Goal: Task Accomplishment & Management: Manage account settings

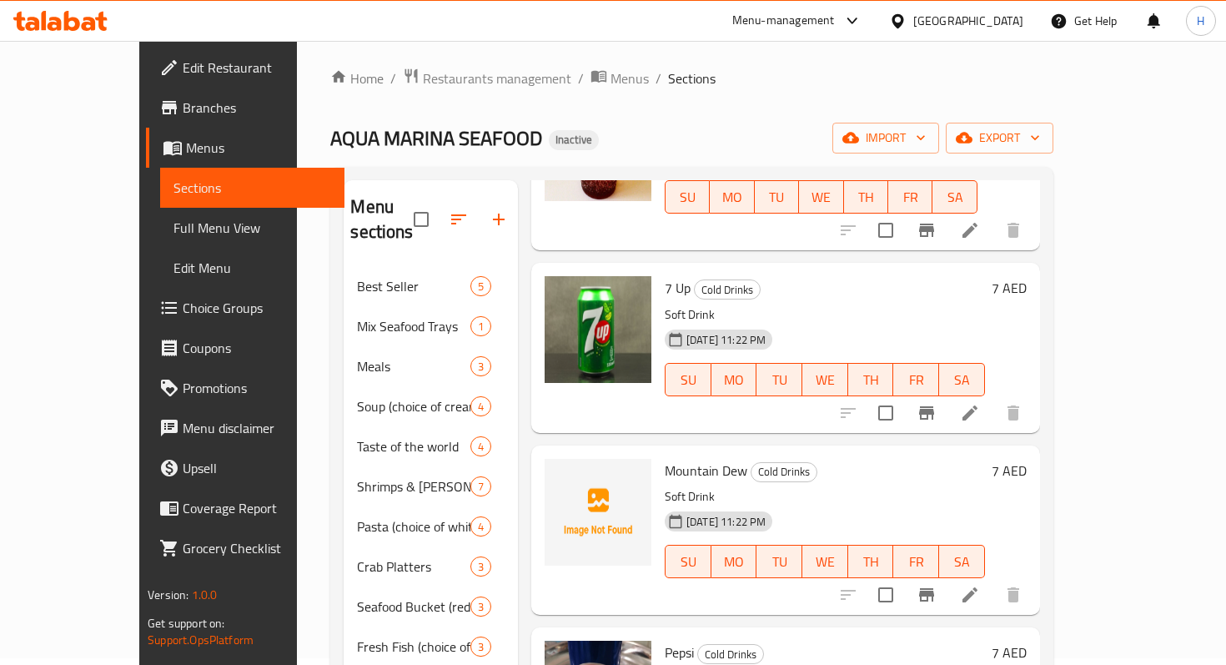
scroll to position [178, 0]
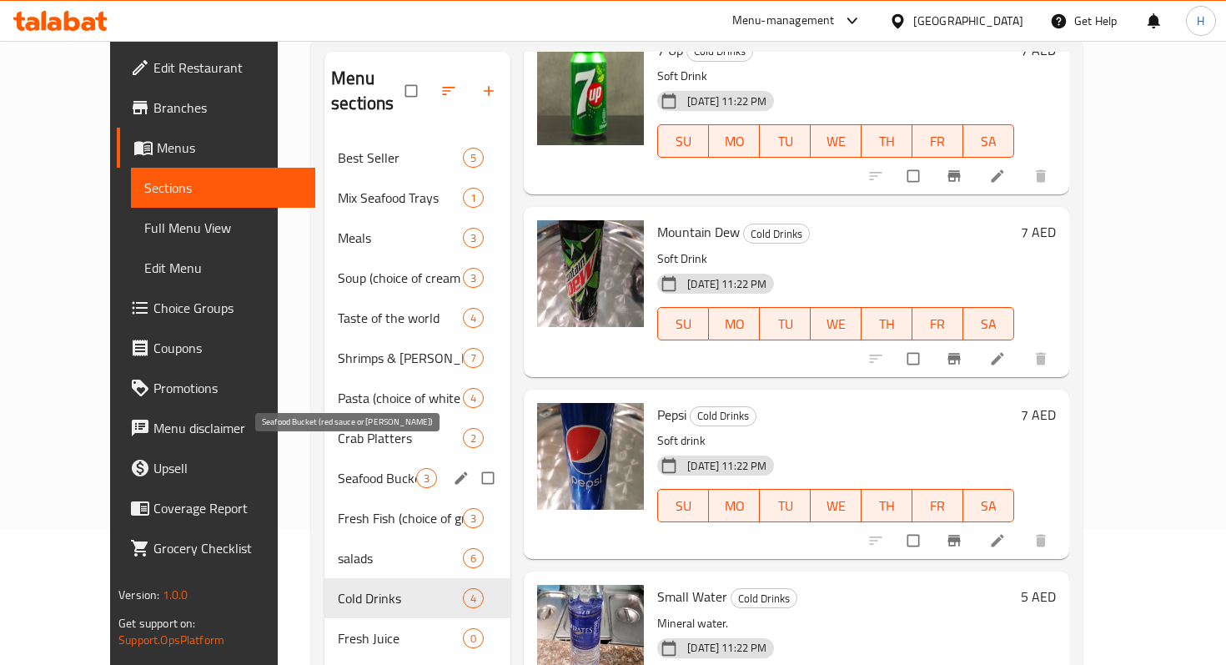
scroll to position [234, 0]
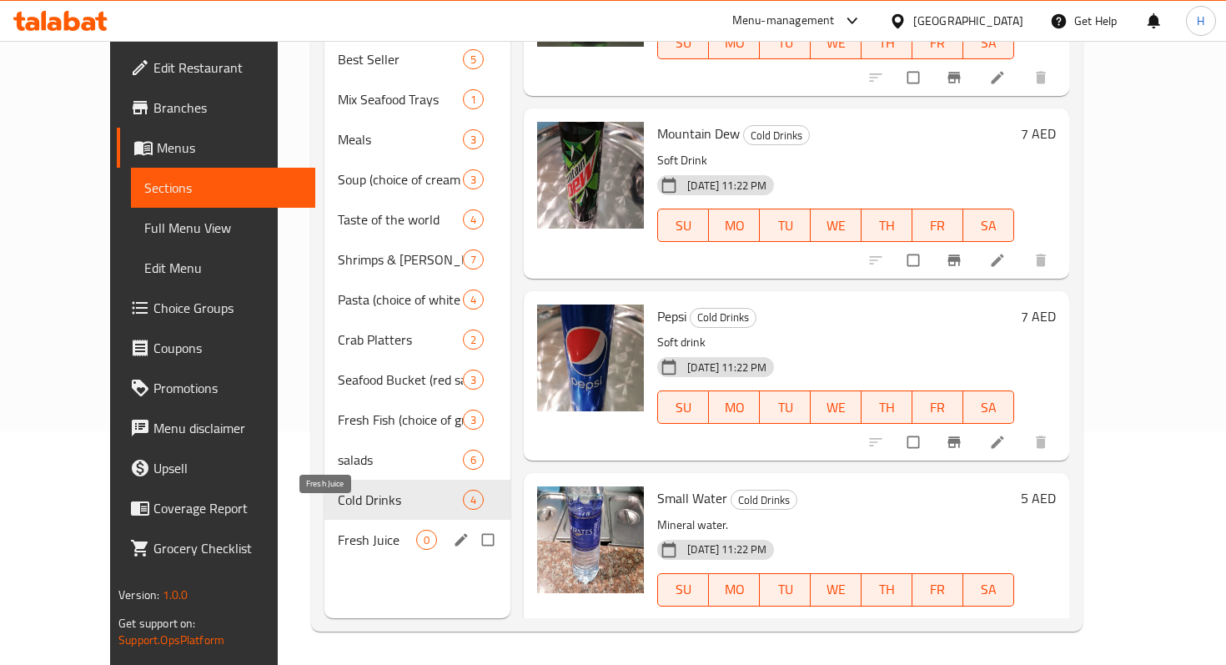
click at [338, 530] on span "Fresh Juice" at bounding box center [377, 540] width 78 height 20
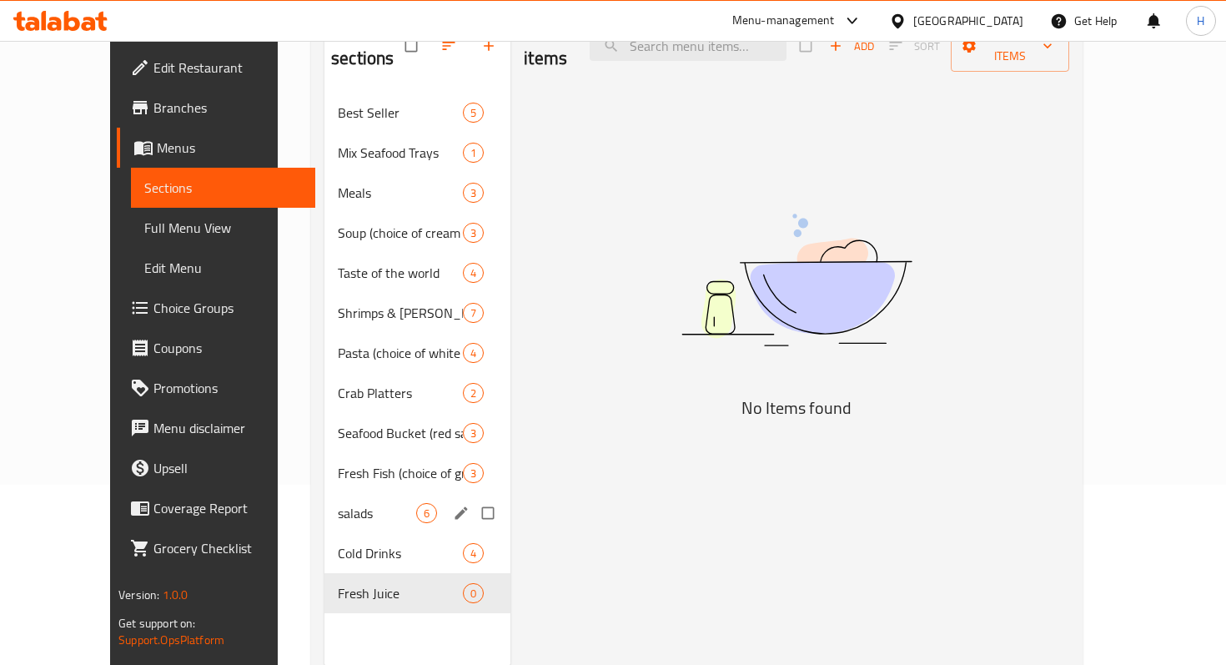
scroll to position [234, 0]
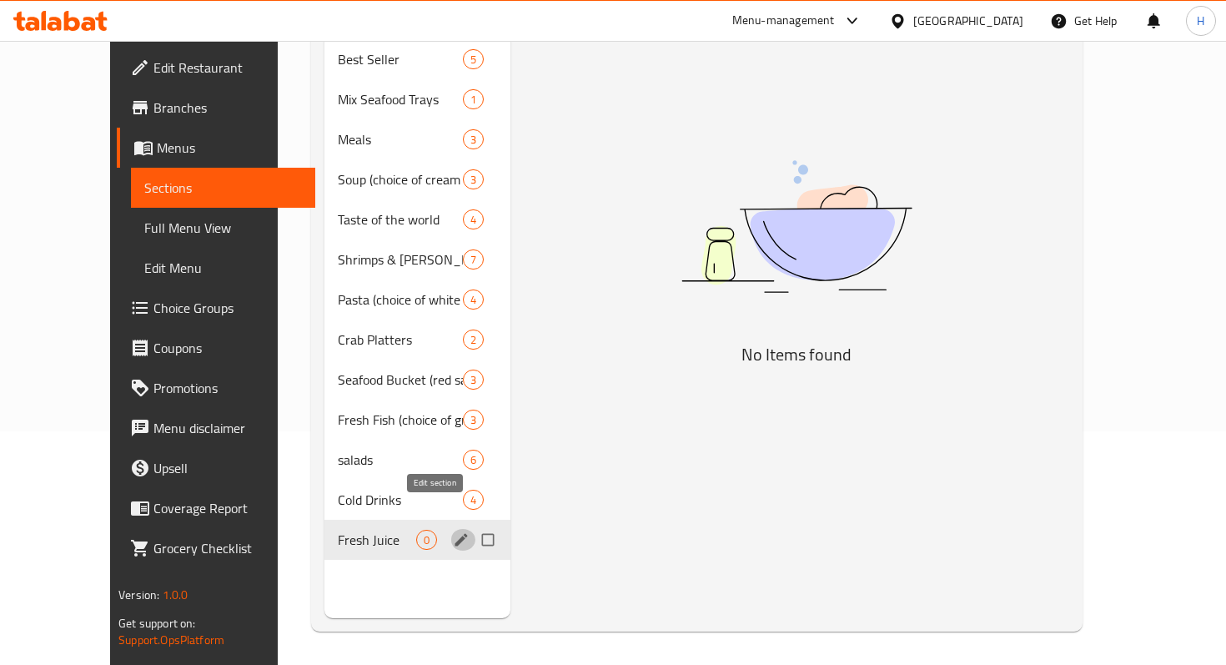
click at [453, 531] on icon "edit" at bounding box center [461, 539] width 17 height 17
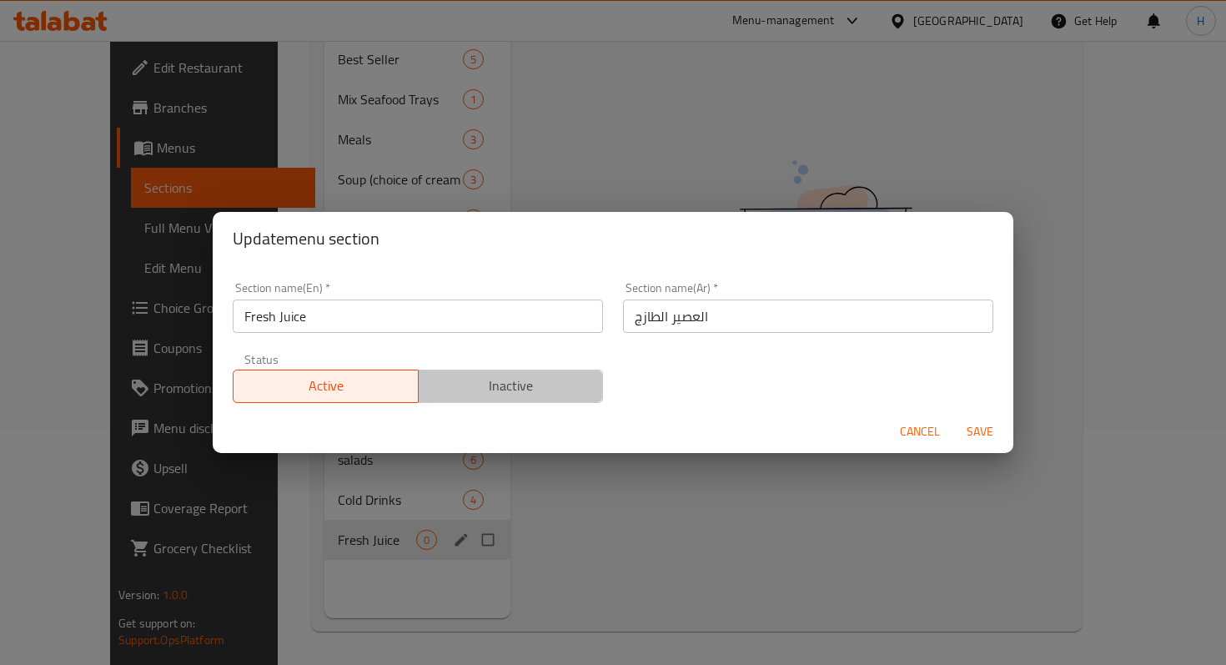
click at [483, 390] on span "Inactive" at bounding box center [511, 386] width 172 height 24
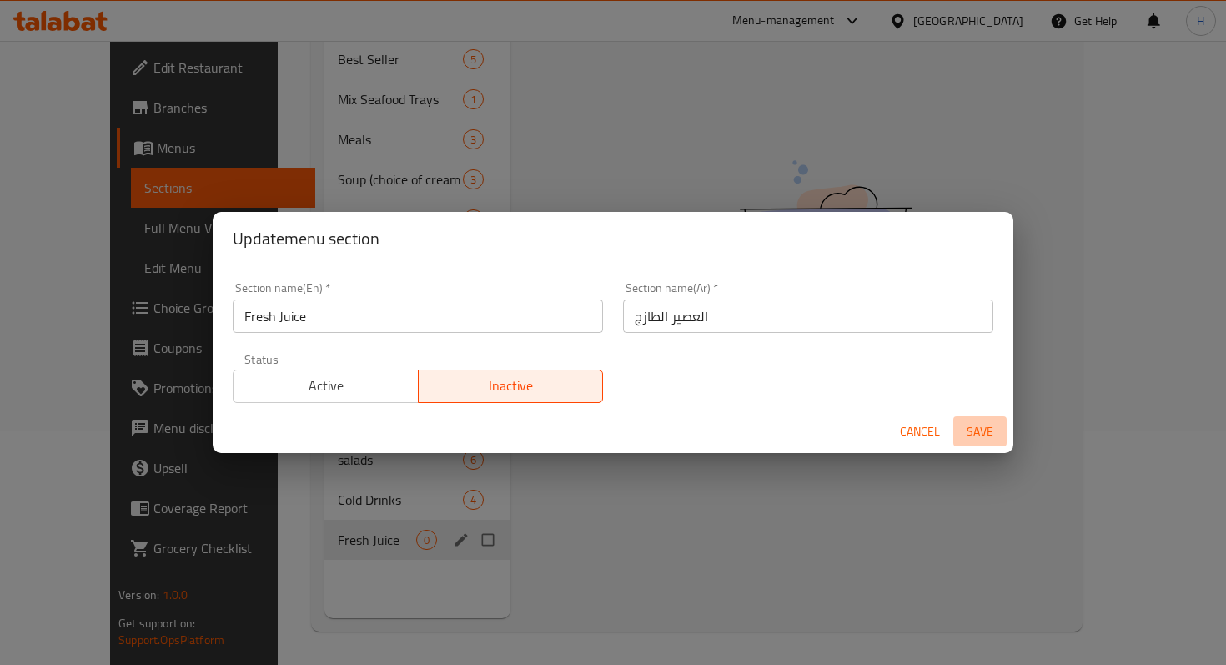
click at [987, 431] on span "Save" at bounding box center [980, 431] width 40 height 21
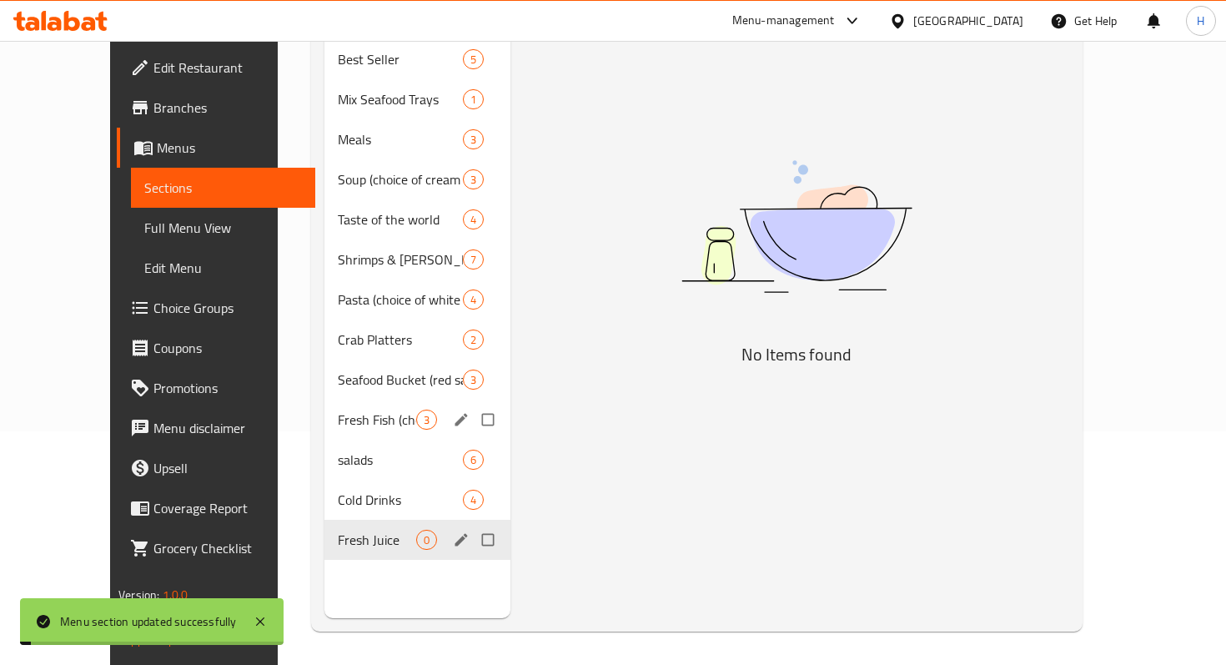
scroll to position [0, 0]
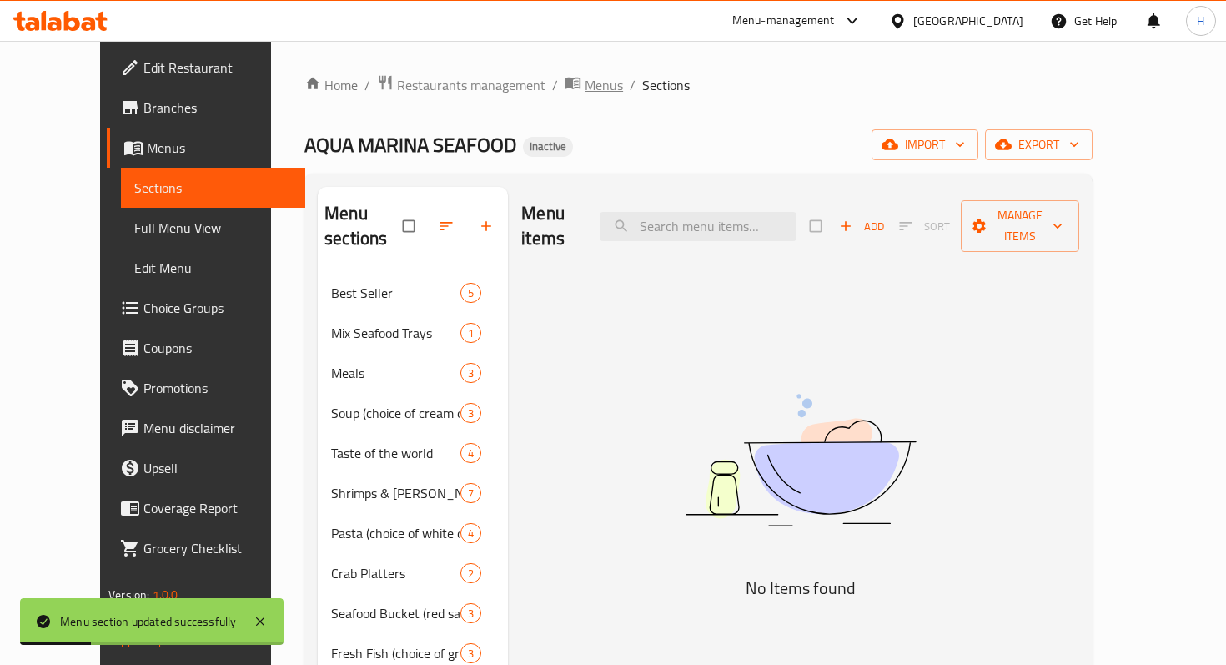
click at [585, 91] on span "Menus" at bounding box center [604, 85] width 38 height 20
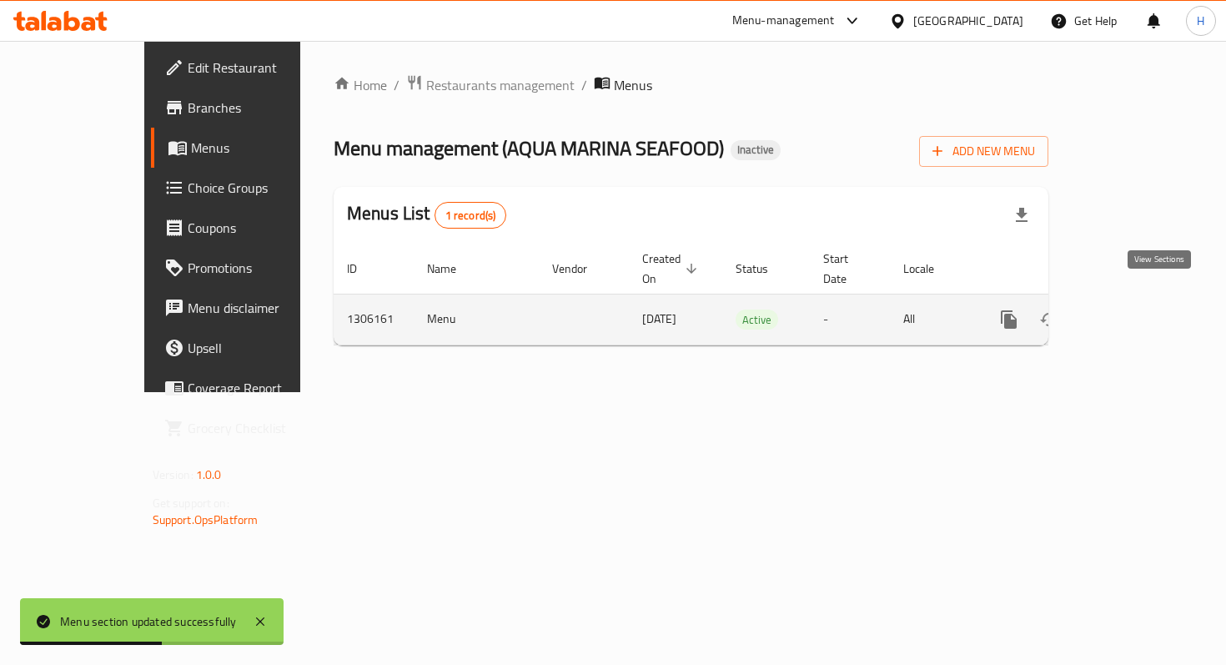
click at [1139, 309] on icon "enhanced table" at bounding box center [1129, 319] width 20 height 20
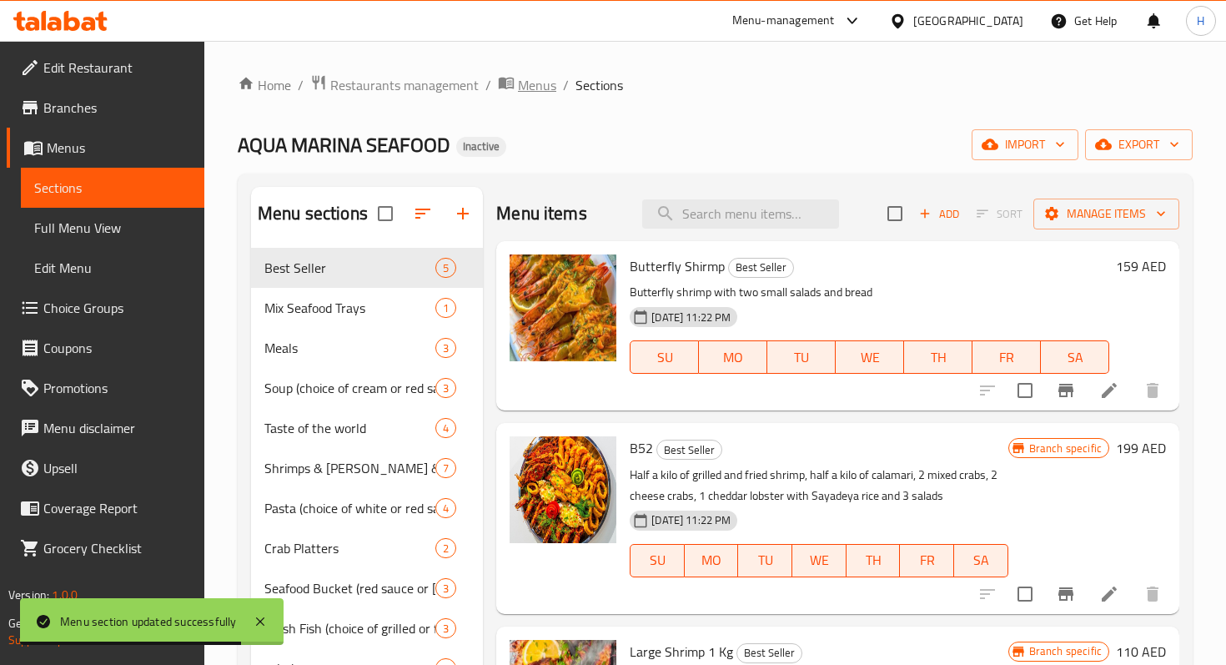
click at [528, 88] on span "Menus" at bounding box center [537, 85] width 38 height 20
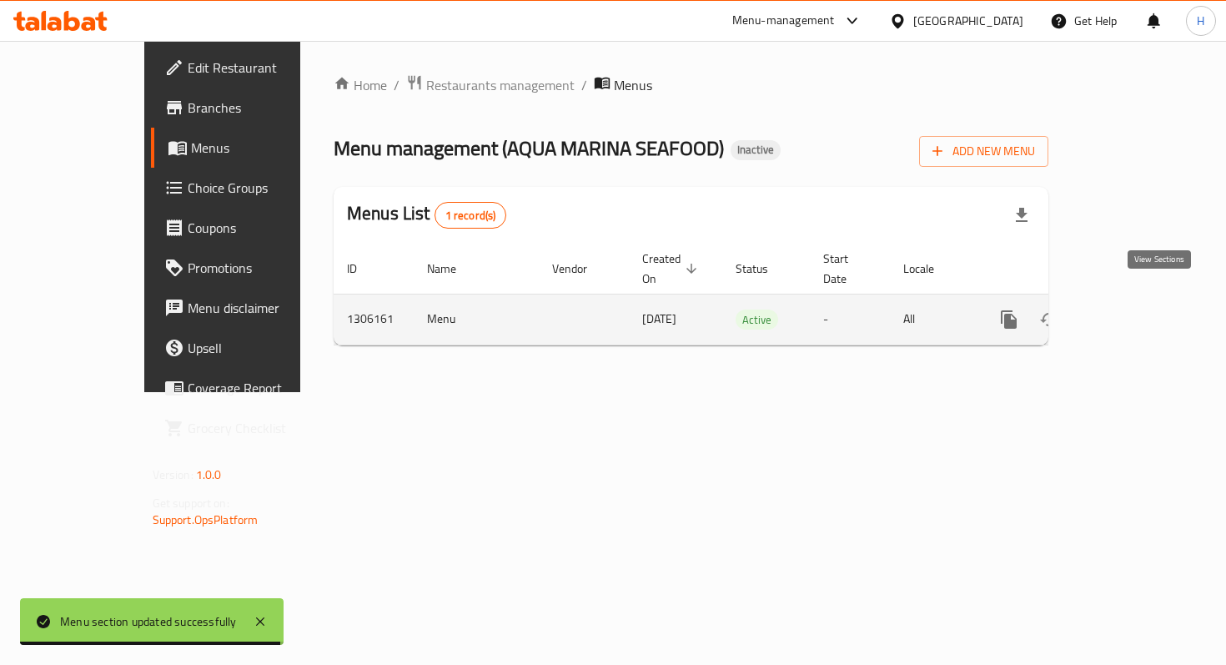
click at [1149, 299] on link "enhanced table" at bounding box center [1129, 319] width 40 height 40
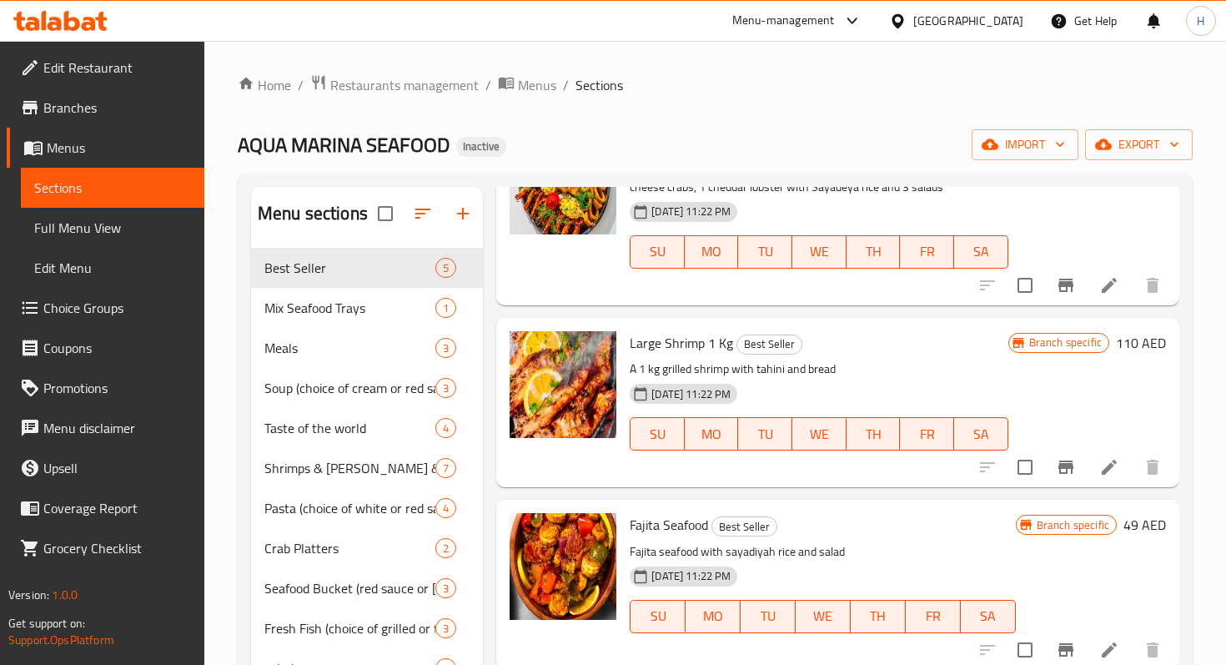
scroll to position [234, 0]
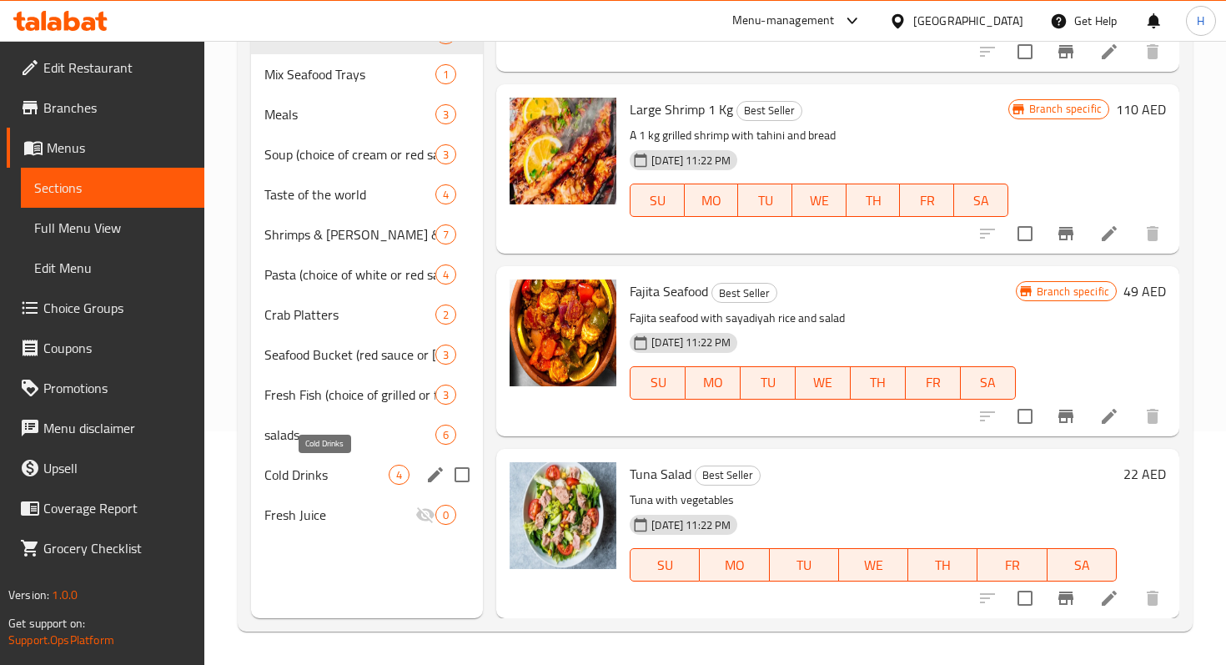
click at [349, 478] on span "Cold Drinks" at bounding box center [326, 475] width 124 height 20
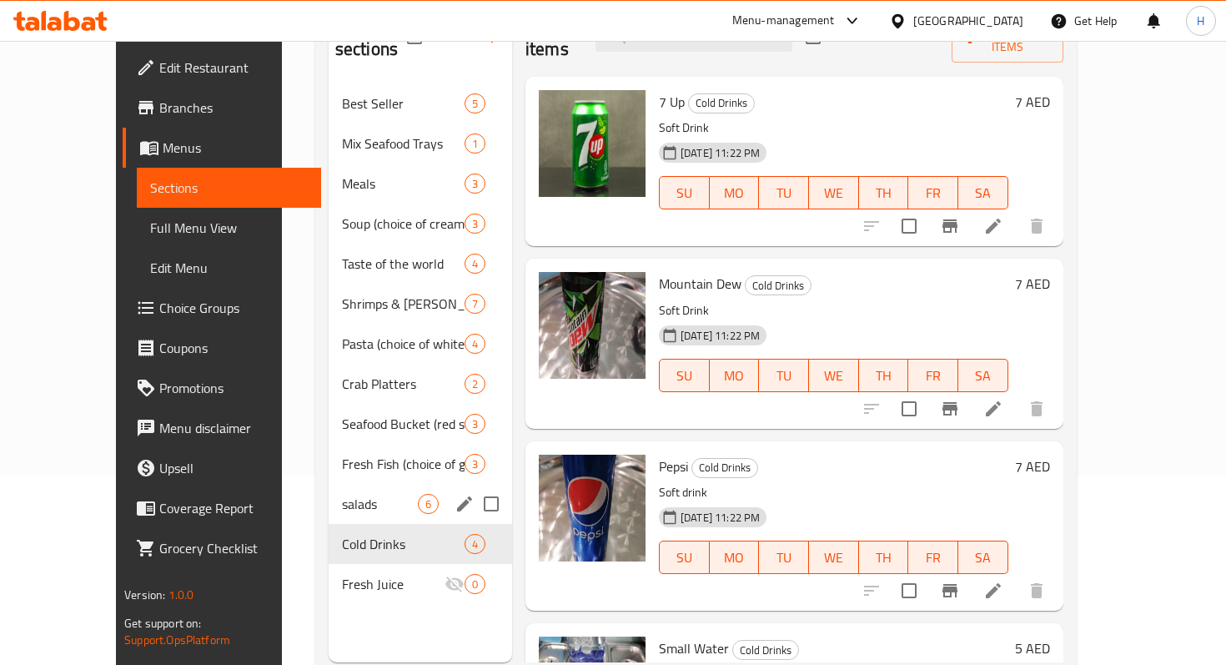
scroll to position [231, 0]
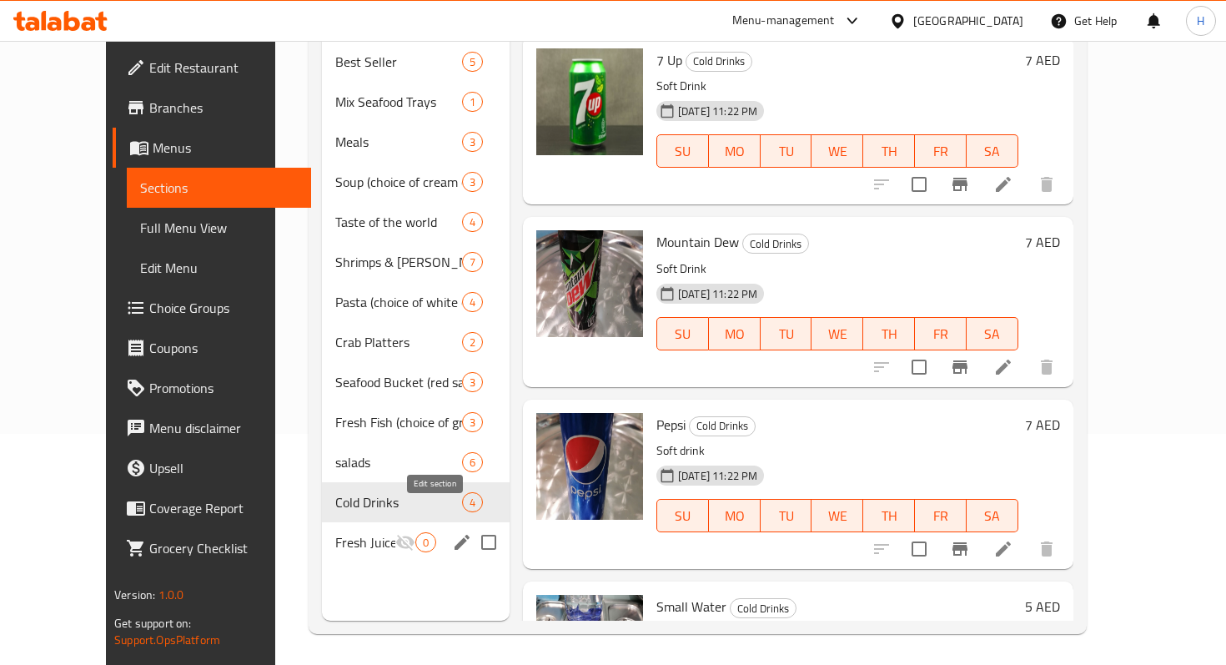
click at [452, 532] on icon "edit" at bounding box center [462, 542] width 20 height 20
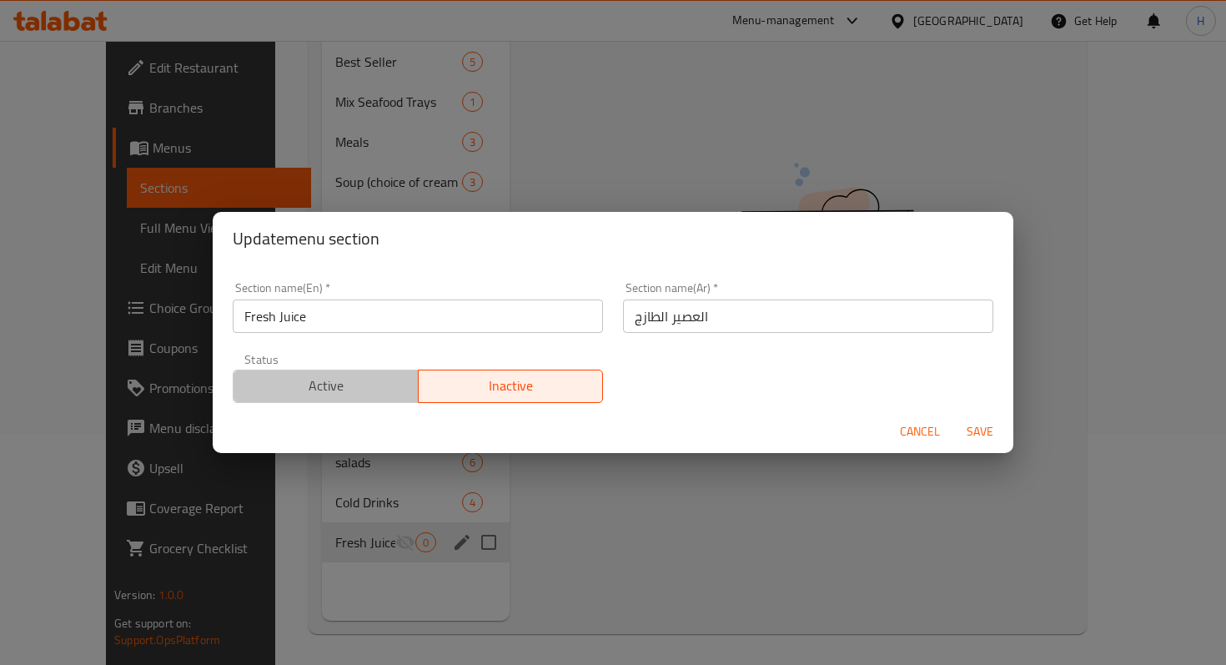
click at [392, 386] on span "Active" at bounding box center [326, 386] width 172 height 24
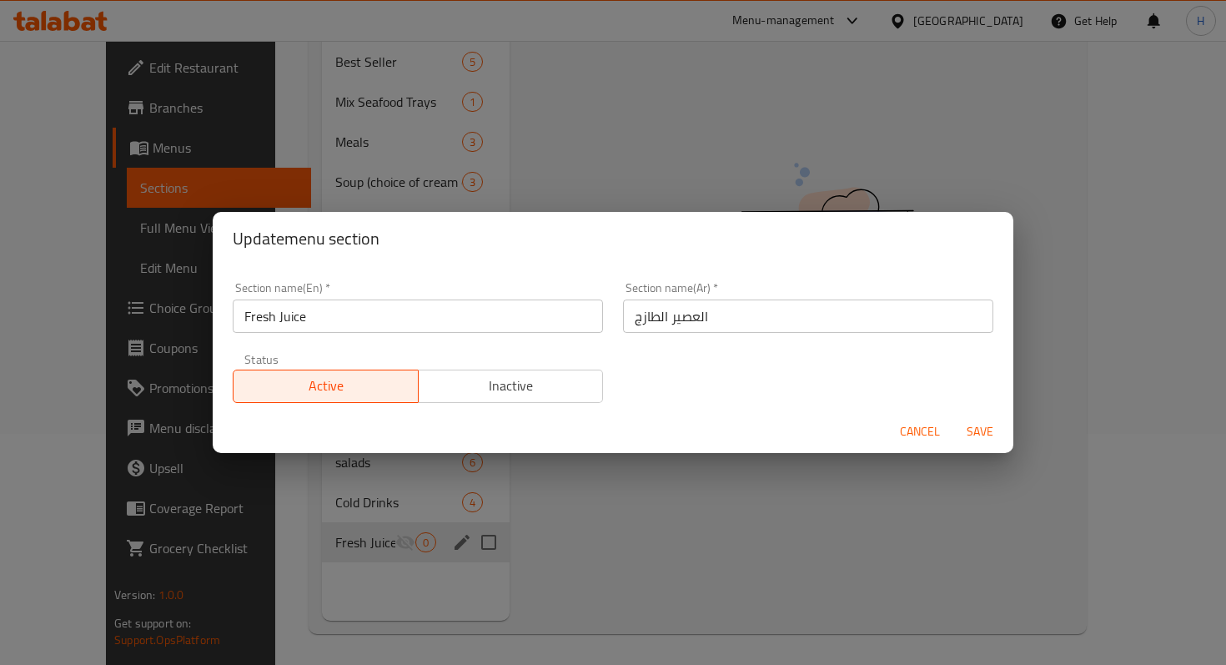
click at [981, 430] on span "Save" at bounding box center [980, 431] width 40 height 21
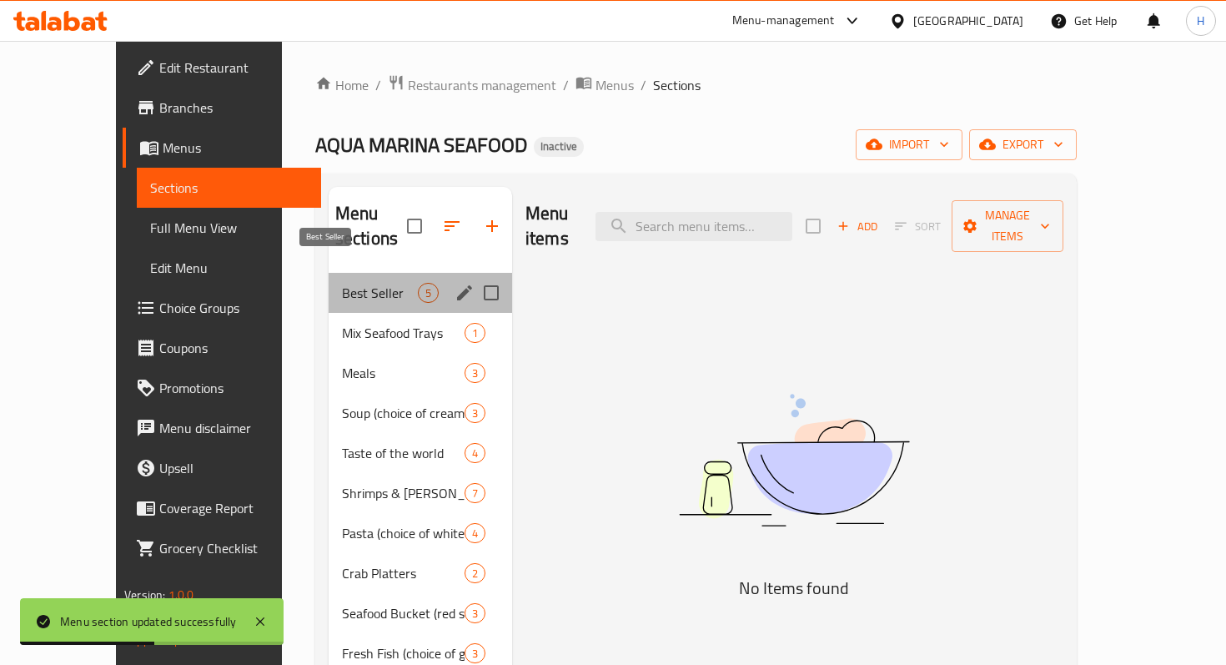
click at [342, 283] on span "Best Seller" at bounding box center [380, 293] width 76 height 20
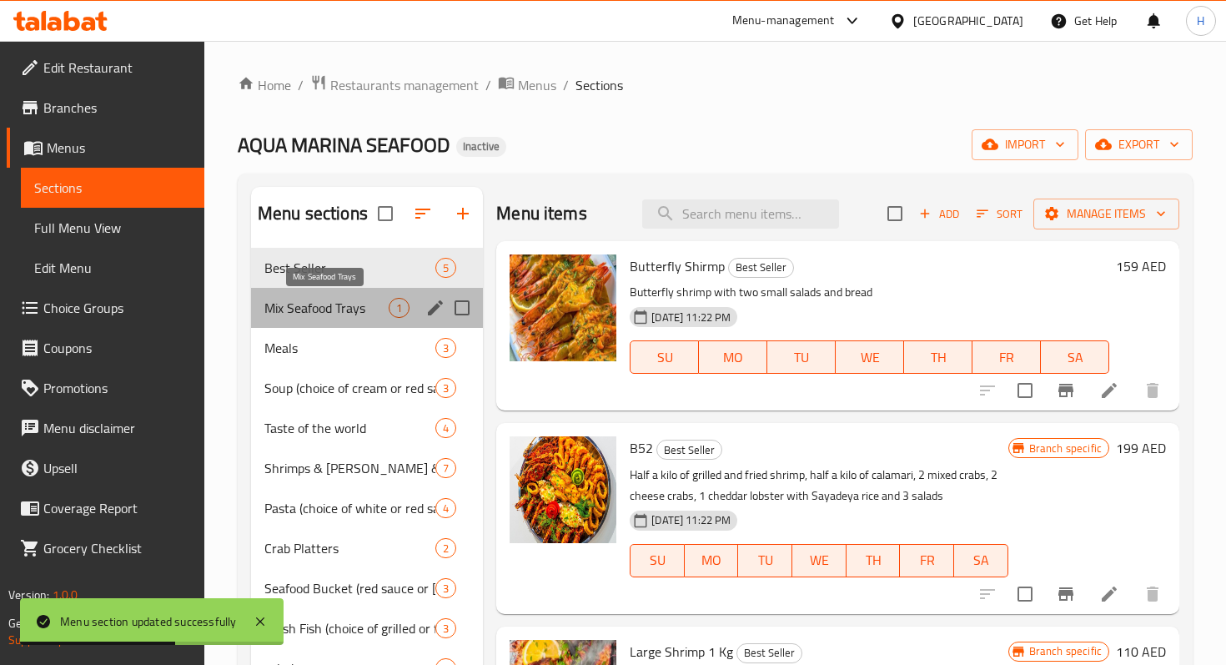
click at [329, 307] on span "Mix Seafood Trays" at bounding box center [326, 308] width 124 height 20
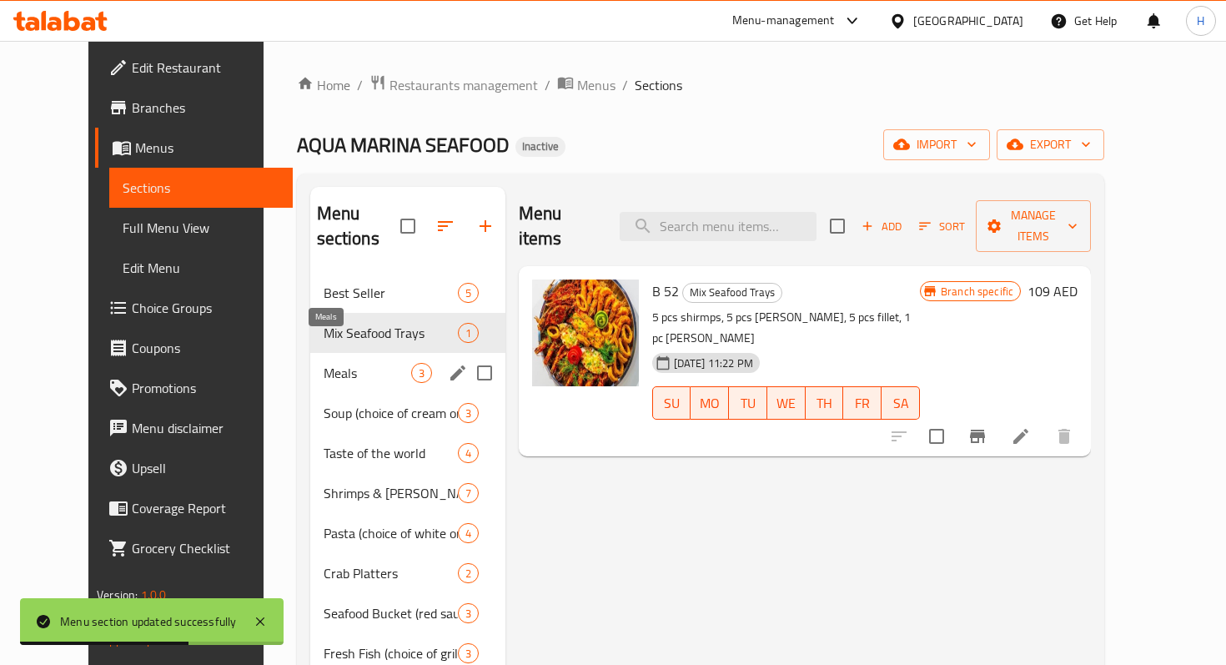
click at [324, 363] on span "Meals" at bounding box center [368, 373] width 88 height 20
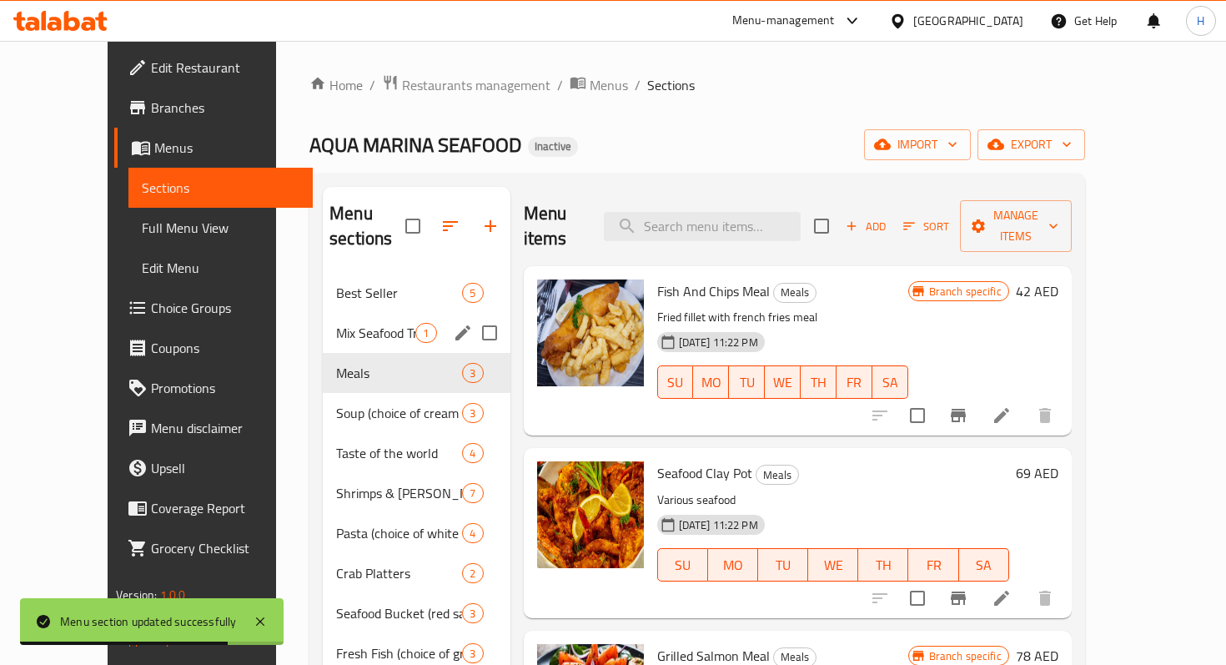
click at [323, 319] on div "Mix Seafood Trays 1" at bounding box center [416, 333] width 187 height 40
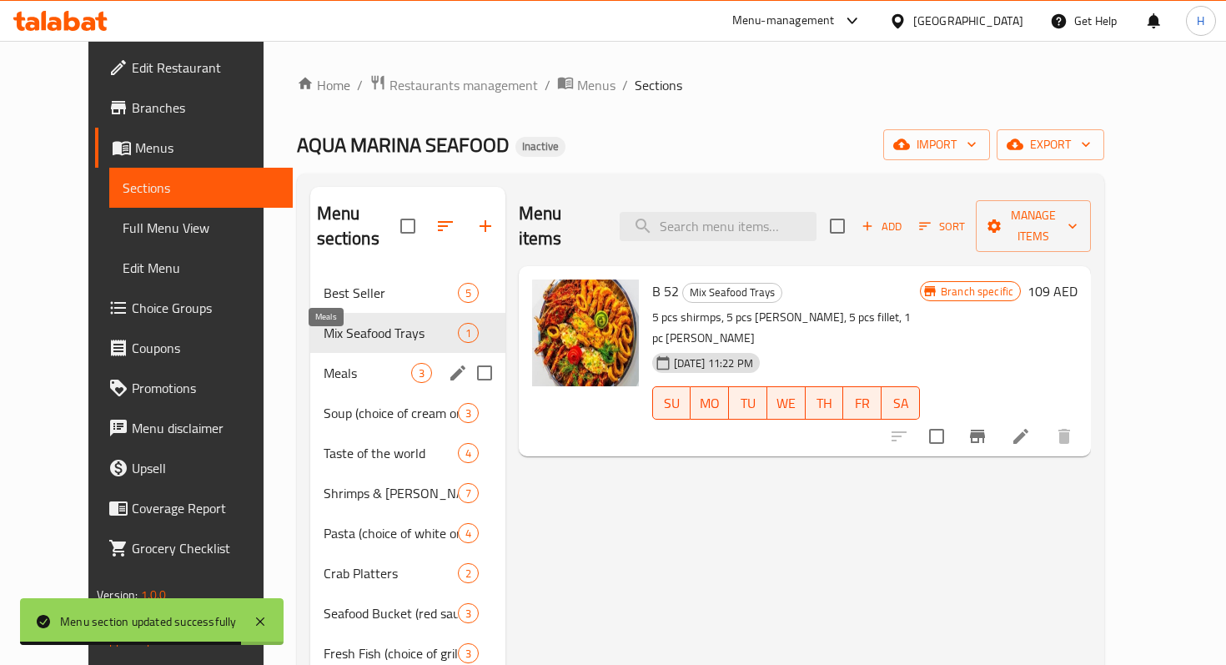
click at [324, 363] on span "Meals" at bounding box center [368, 373] width 88 height 20
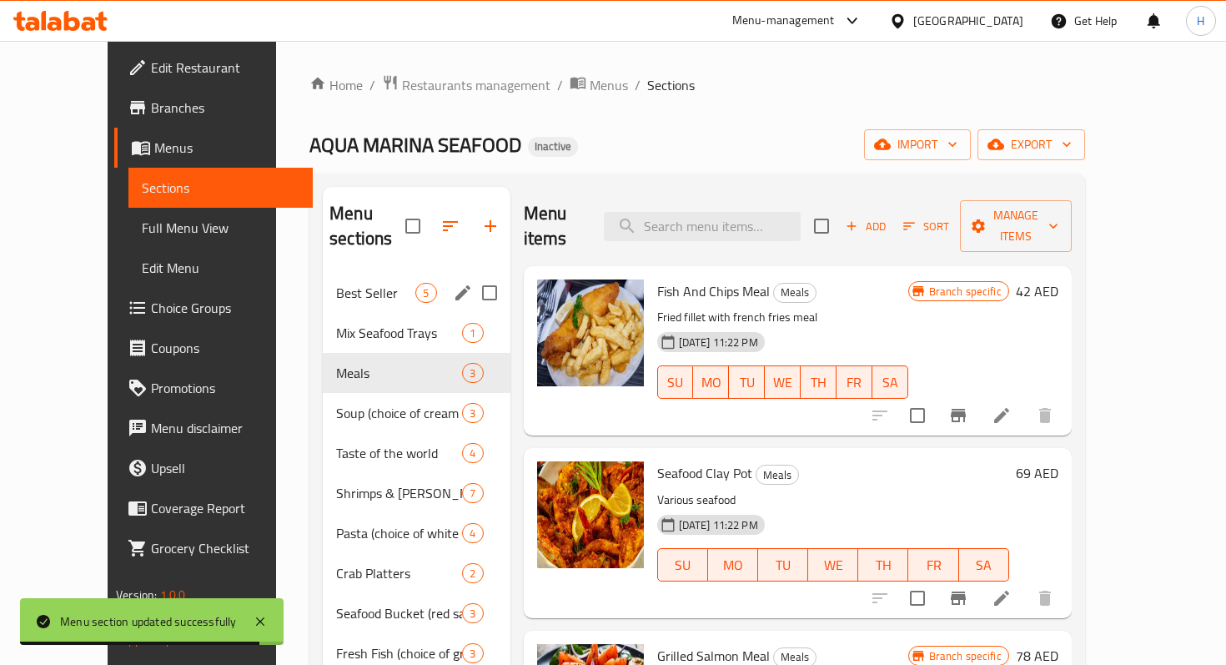
click at [336, 283] on span "Best Seller" at bounding box center [375, 293] width 79 height 20
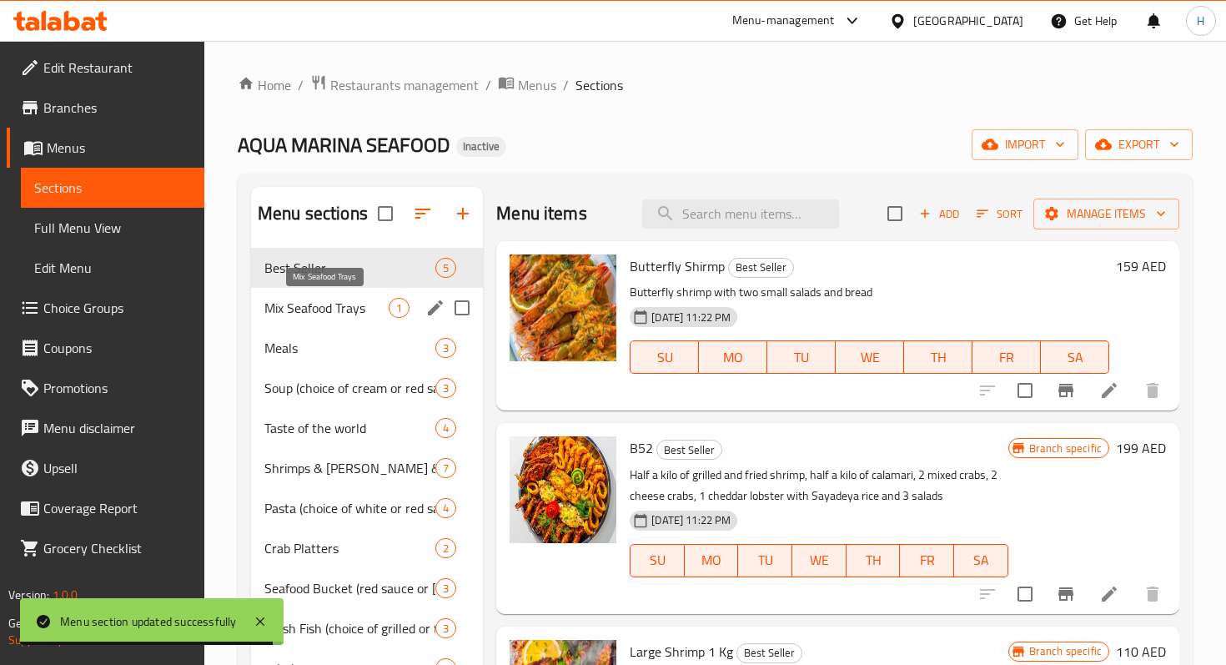
click at [324, 300] on span "Mix Seafood Trays" at bounding box center [326, 308] width 124 height 20
